Goal: Find specific page/section: Find specific page/section

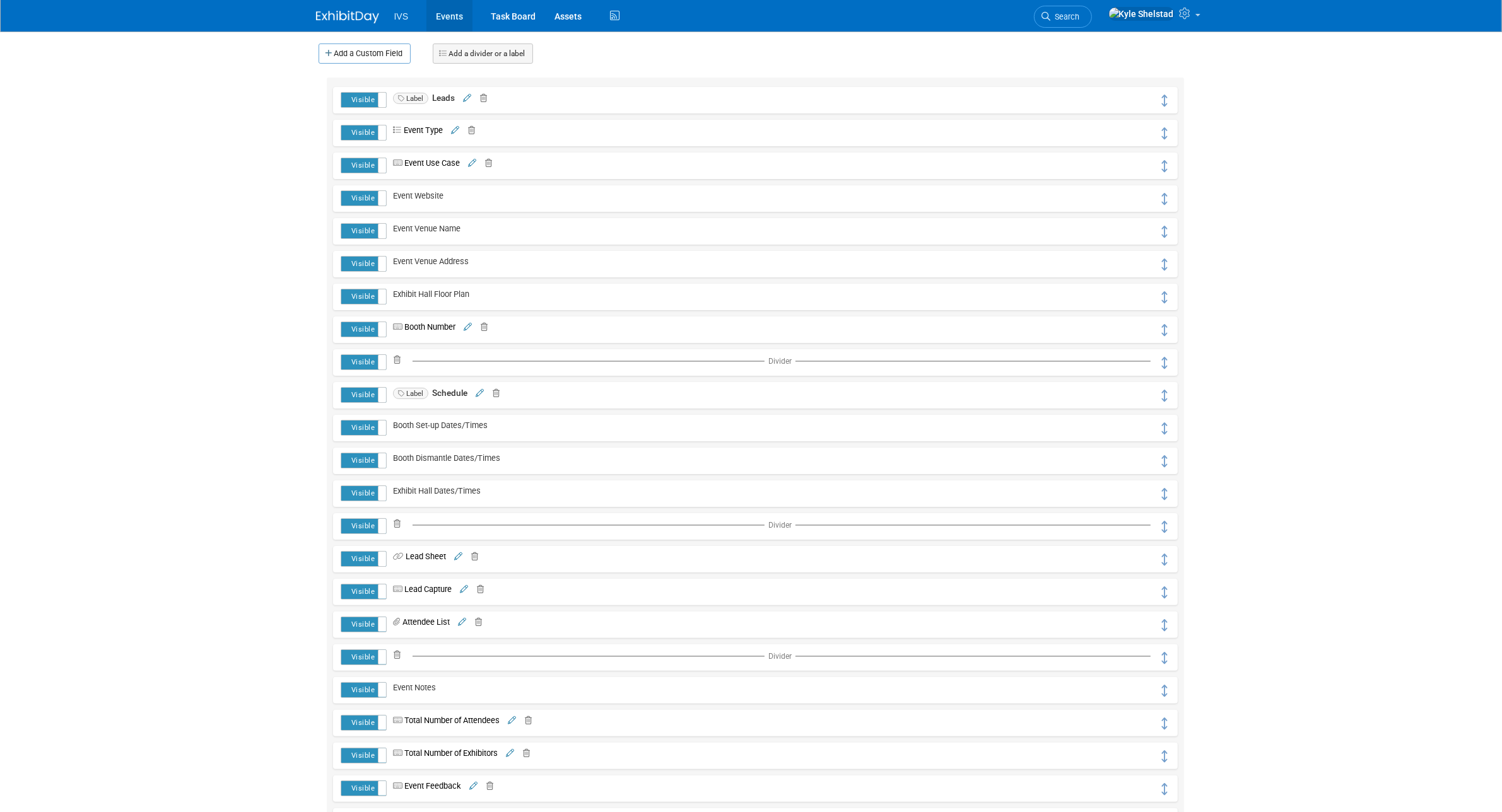
click at [443, 10] on link "Events" at bounding box center [449, 16] width 46 height 31
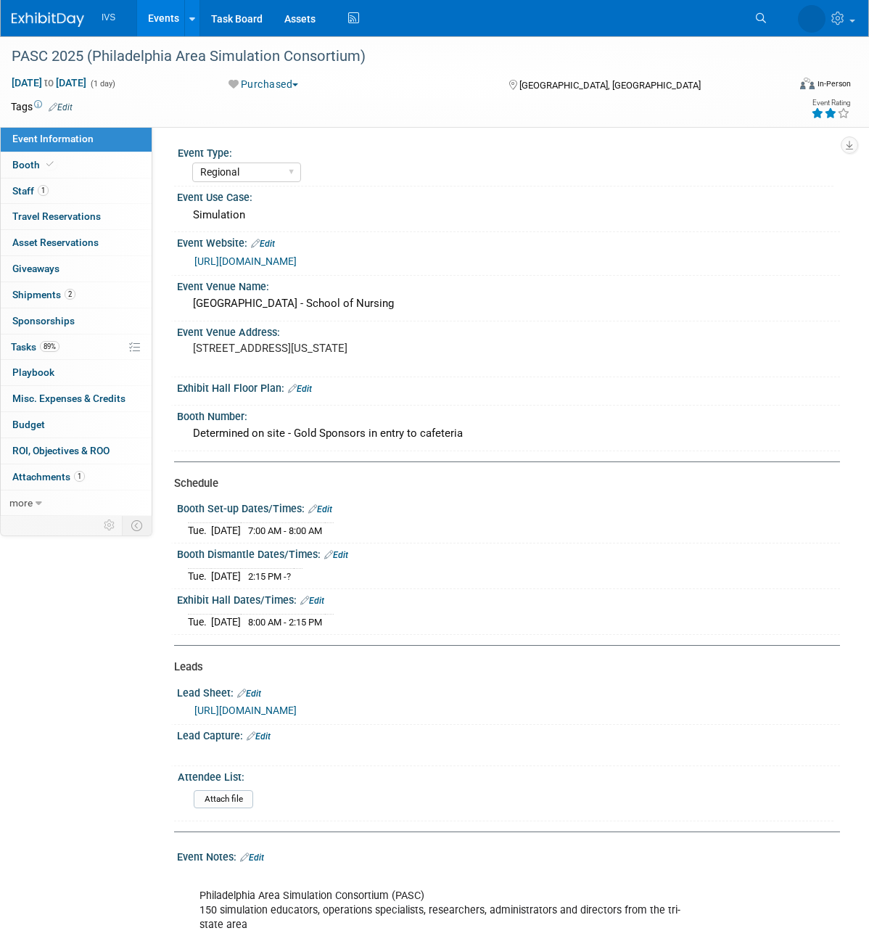
select select "Regional"
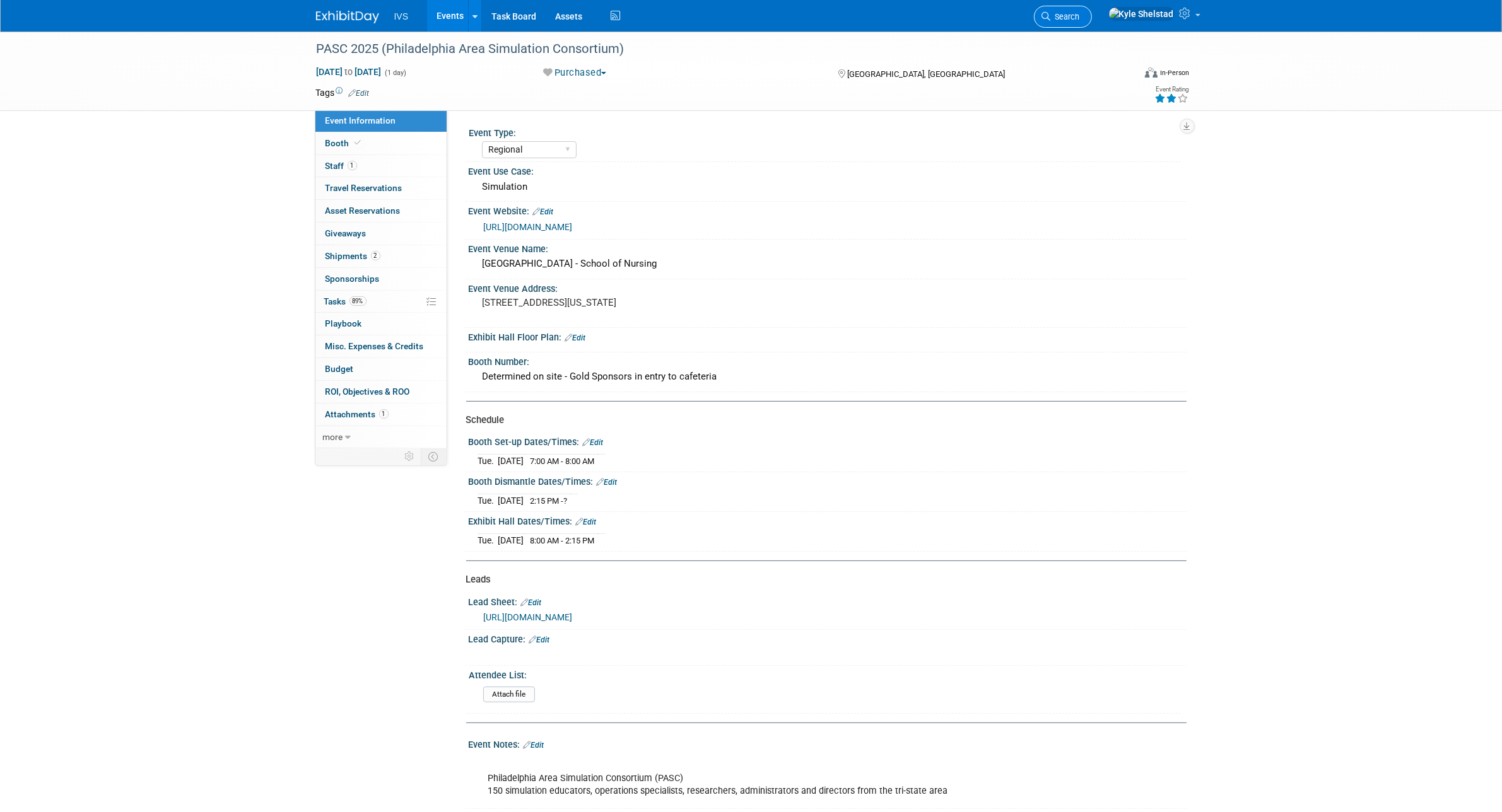
click at [755, 14] on span "Search" at bounding box center [1065, 17] width 29 height 10
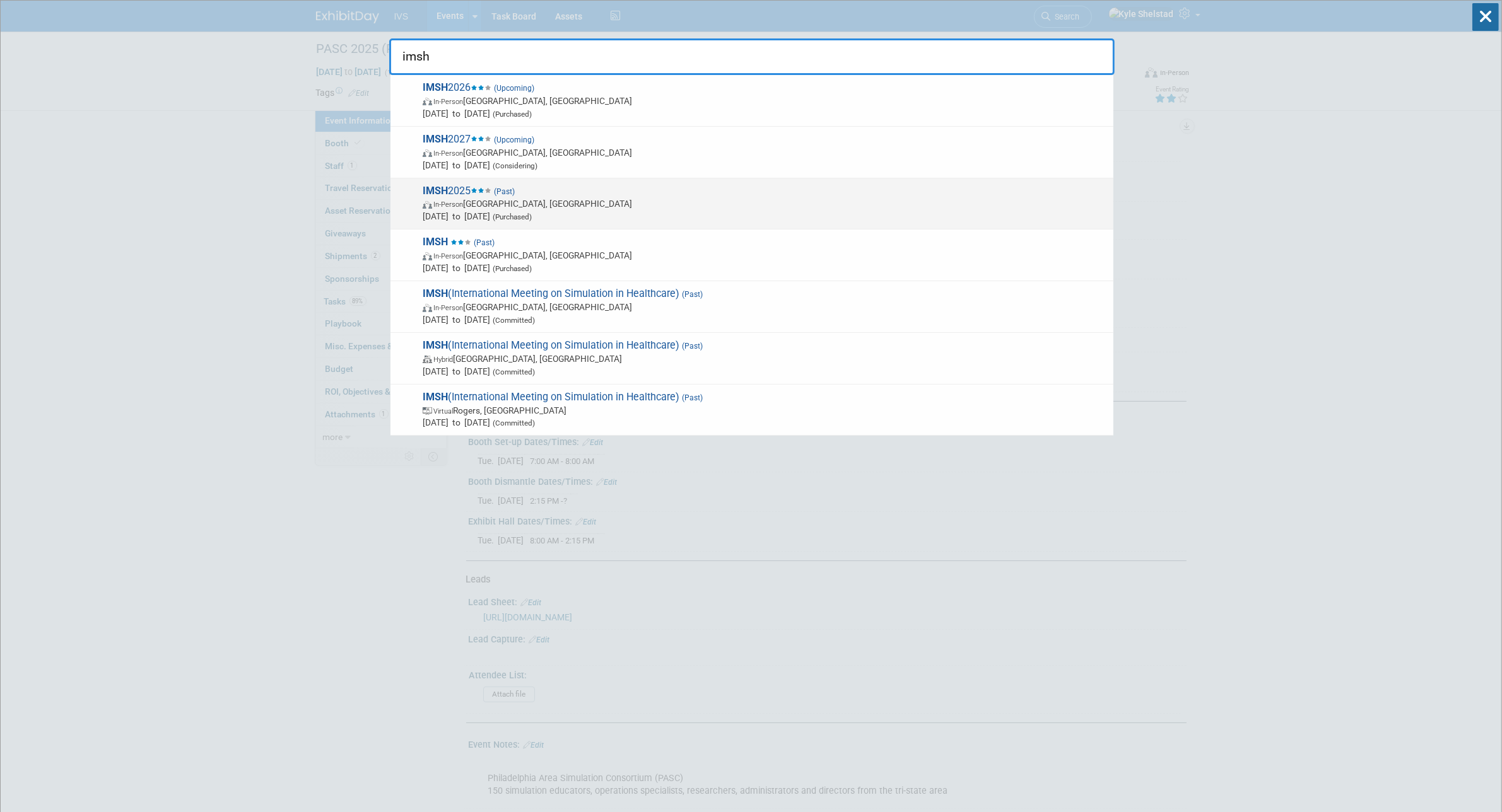
type input "imsh"
click at [755, 192] on span "IMSH 2025 (Past) In-Person Orlando, FL Jan 10, 2025 to Jan 14, 2025 (Purchased)" at bounding box center [763, 204] width 688 height 38
type input "imsh"
click at [537, 209] on span "In-Person Orlando, FL" at bounding box center [764, 203] width 684 height 13
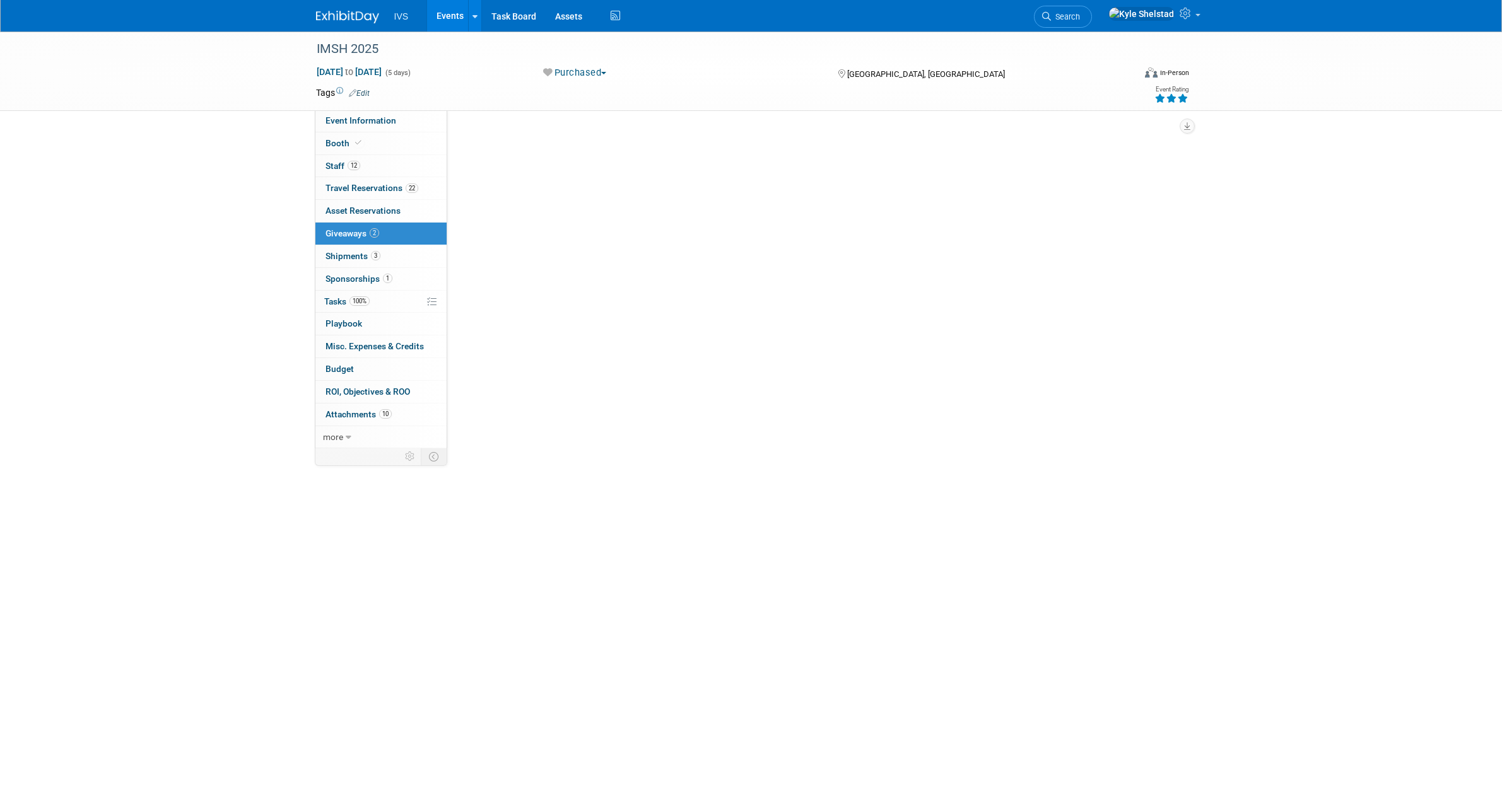
select select "National"
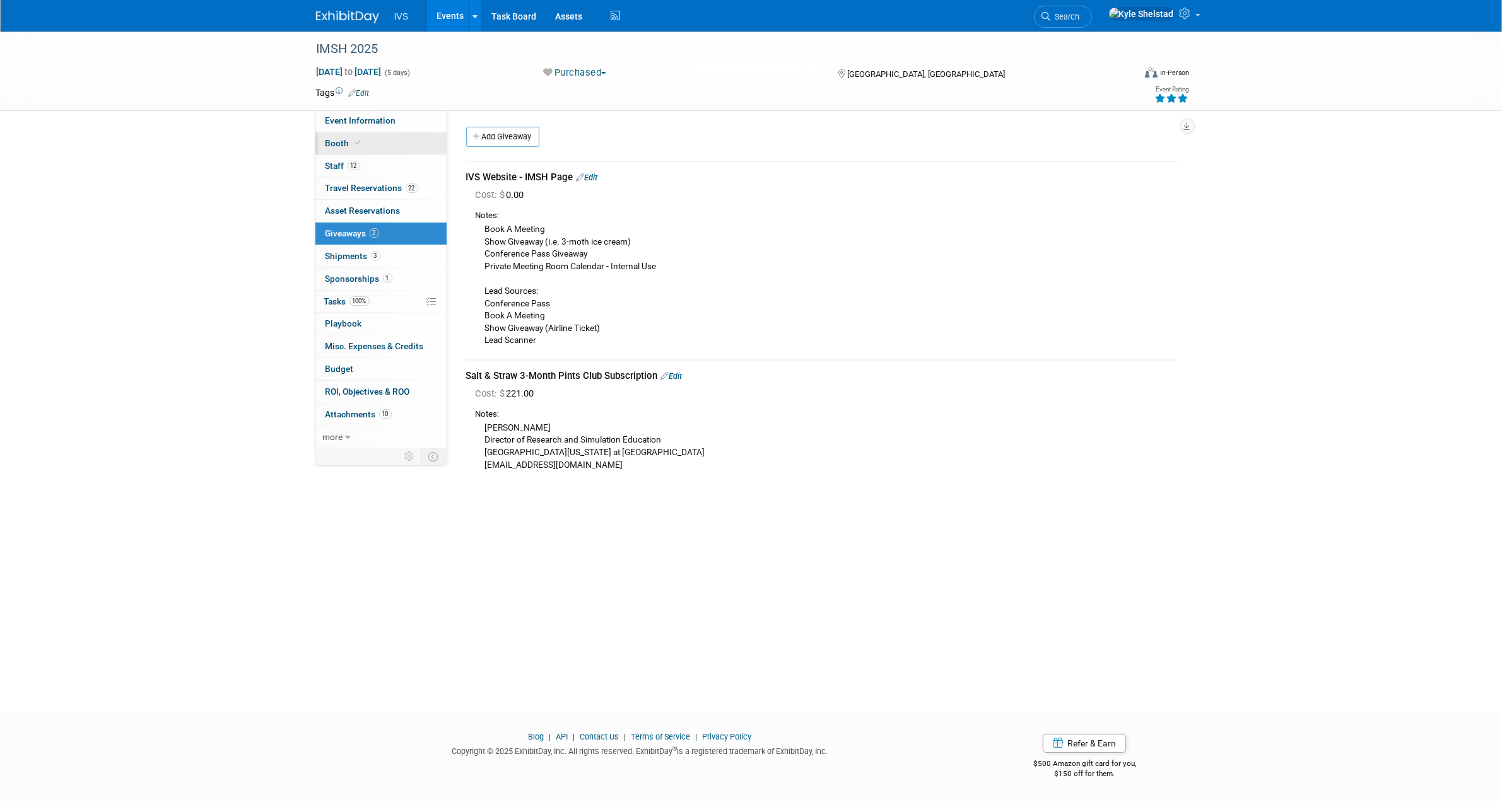
click at [385, 150] on link "Booth" at bounding box center [381, 143] width 131 height 22
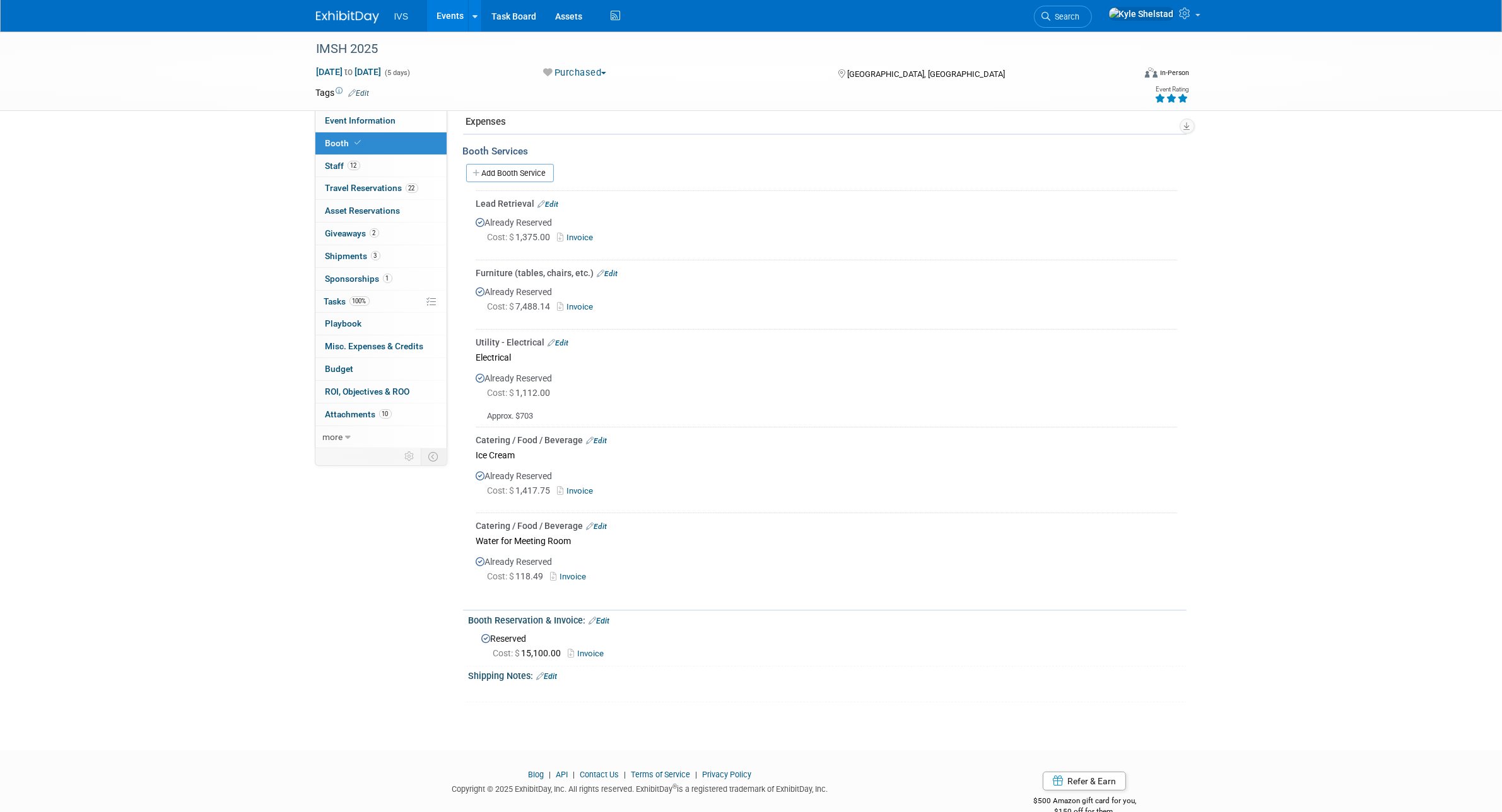
scroll to position [457, 0]
click at [582, 488] on link "Invoice" at bounding box center [577, 492] width 41 height 10
drag, startPoint x: 452, startPoint y: 2, endPoint x: 527, endPoint y: 14, distance: 76.0
click at [452, 2] on link "Events" at bounding box center [450, 16] width 46 height 31
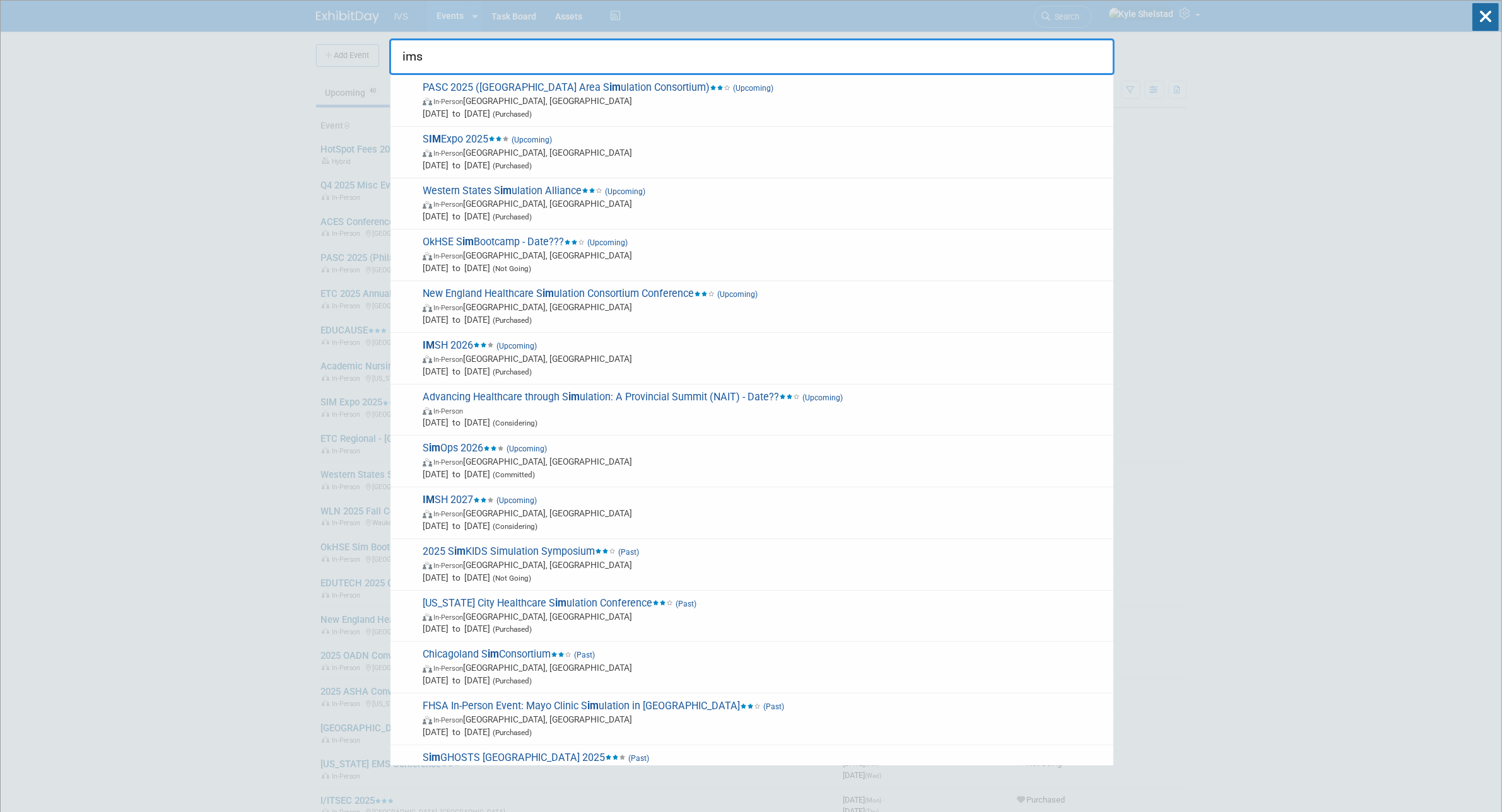
type input "imsh"
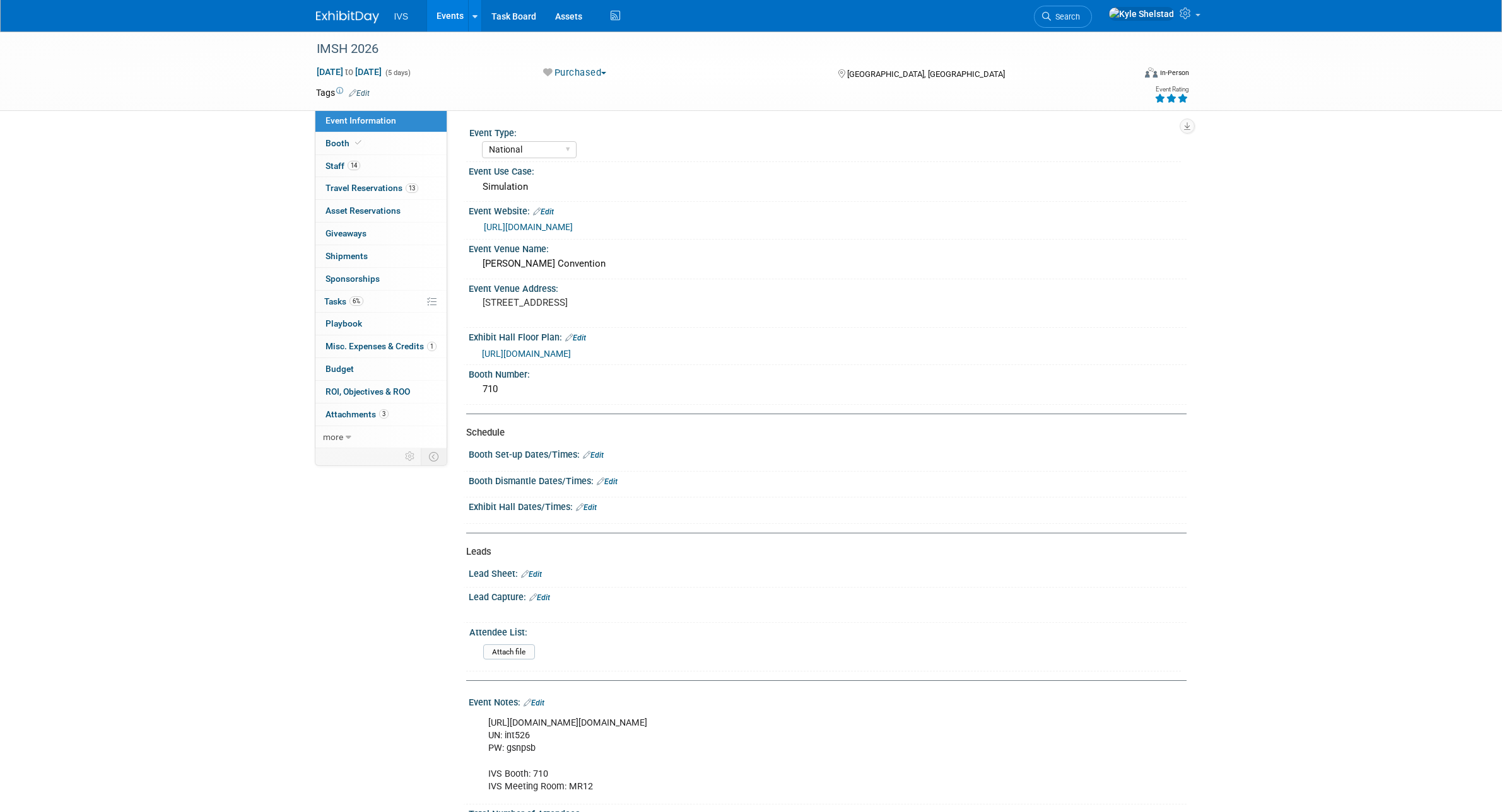
select select "National"
click at [380, 162] on link "14 Staff 14" at bounding box center [381, 165] width 131 height 22
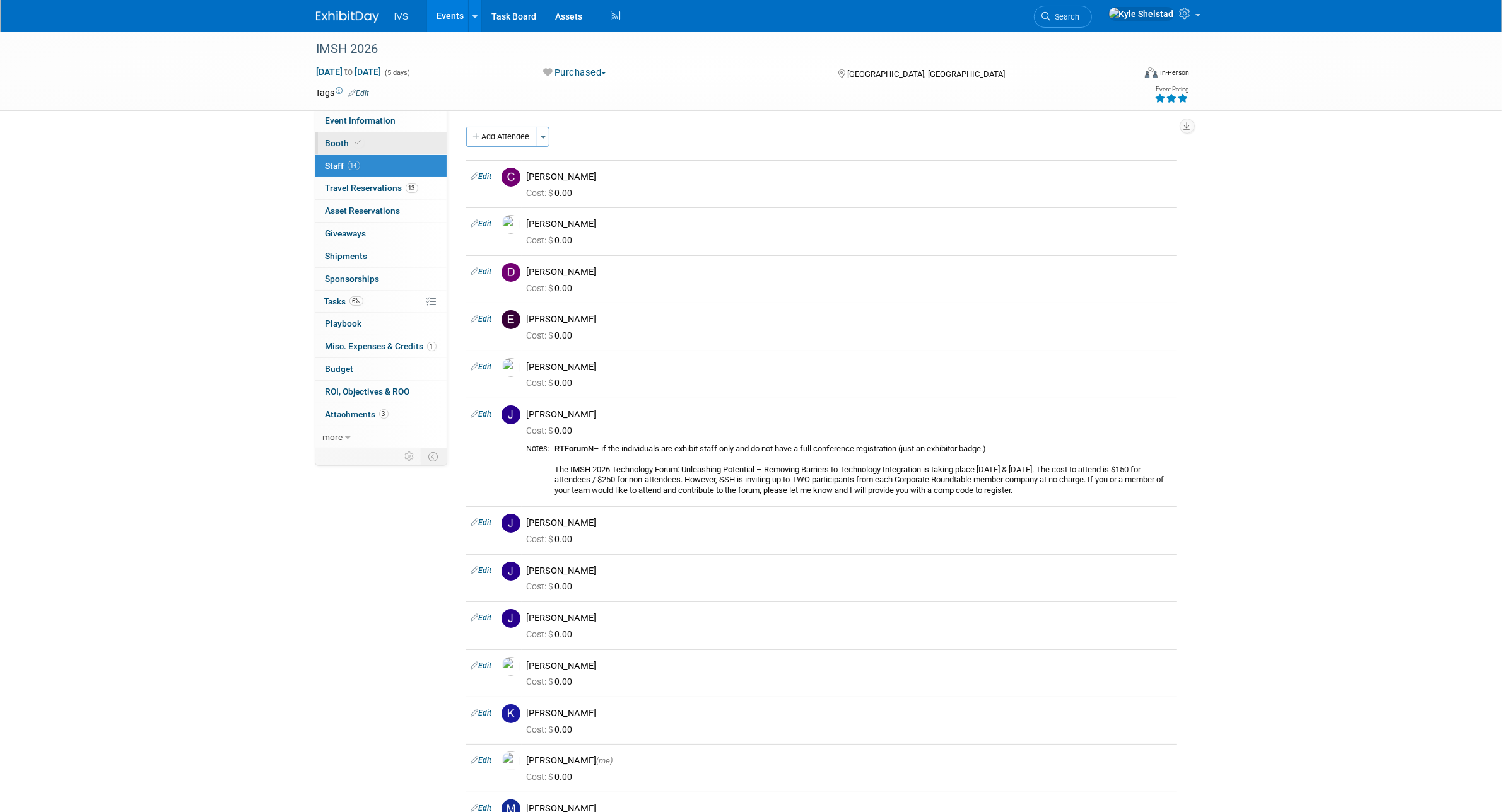
click at [373, 135] on link "Booth" at bounding box center [381, 143] width 131 height 22
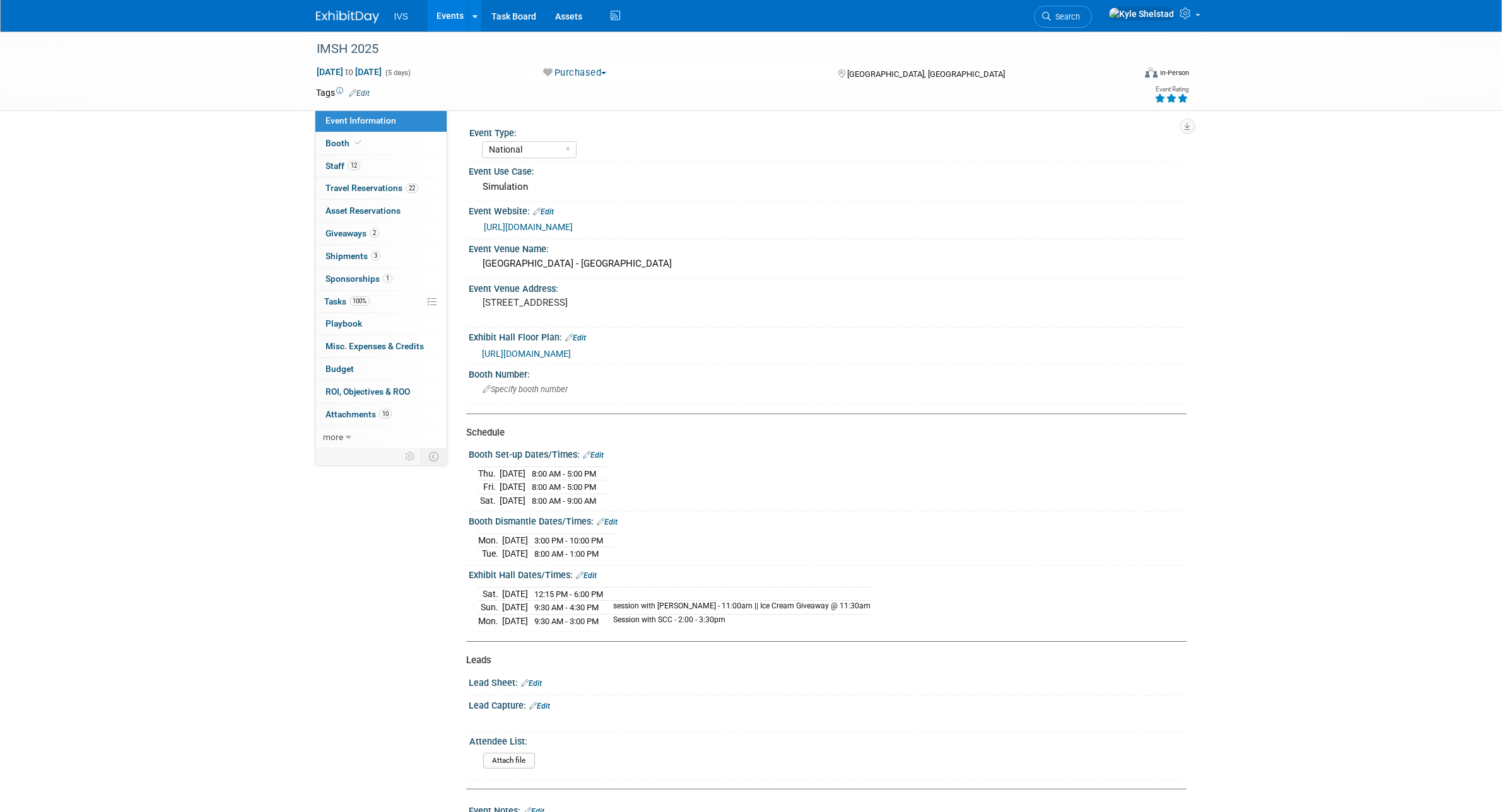
select select "National"
click at [399, 142] on link "Booth" at bounding box center [381, 143] width 131 height 22
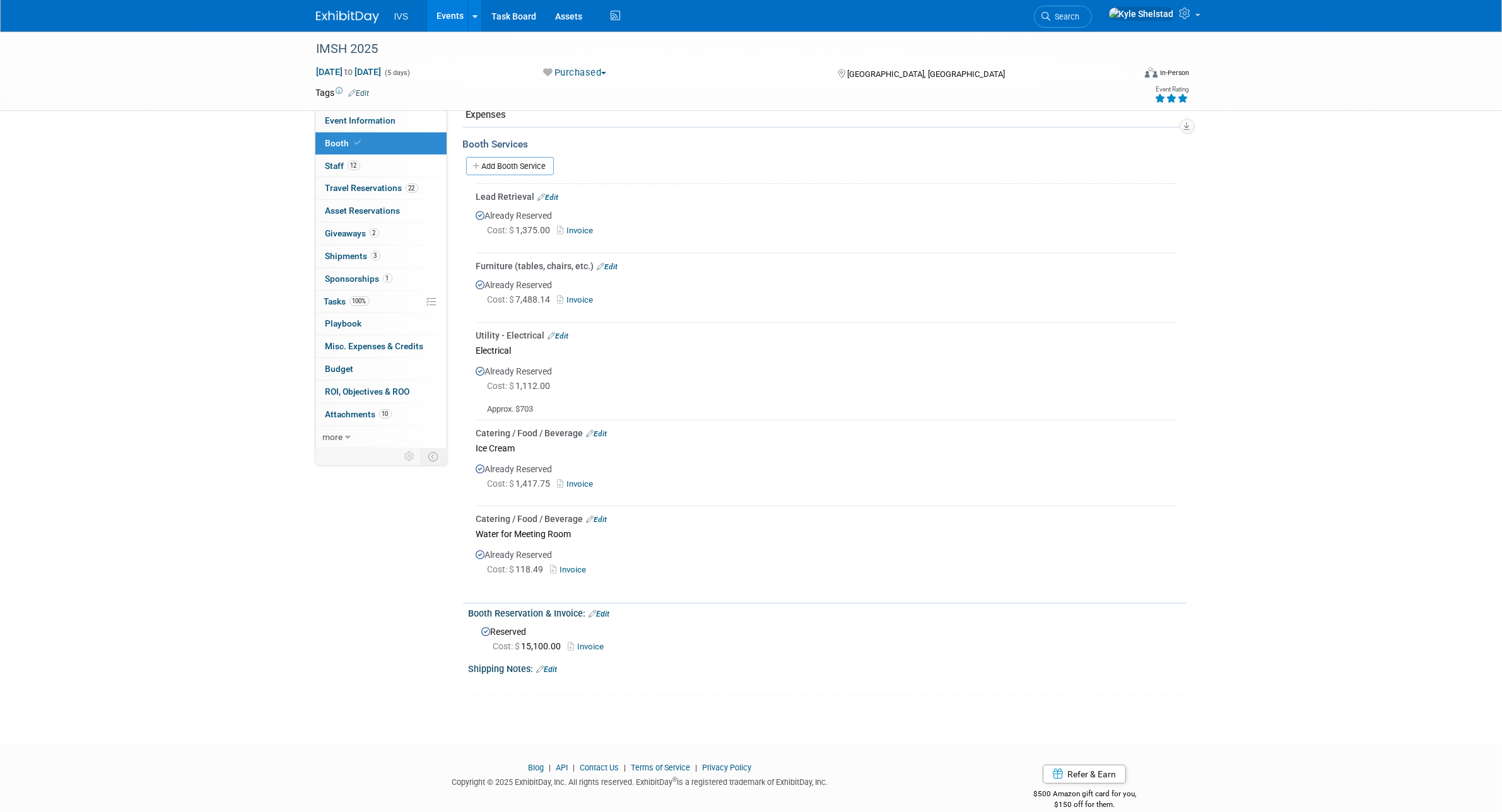
scroll to position [468, 0]
click at [571, 224] on link "Invoice" at bounding box center [577, 229] width 41 height 10
